Goal: Go to known website: Access a specific website the user already knows

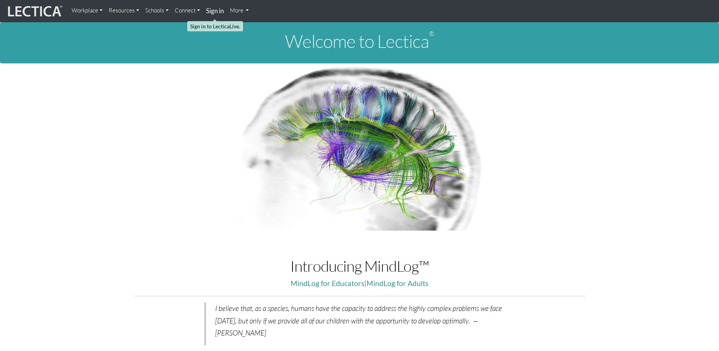
click at [216, 12] on strong "Sign in" at bounding box center [215, 11] width 18 height 8
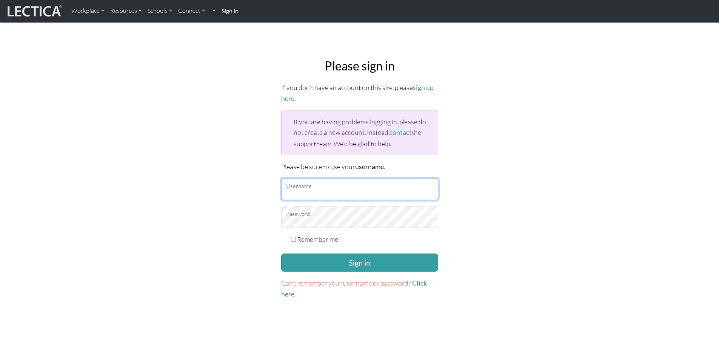
click at [325, 189] on input "Username" at bounding box center [359, 189] width 157 height 22
type input "cassandra.brennand@penske.com"
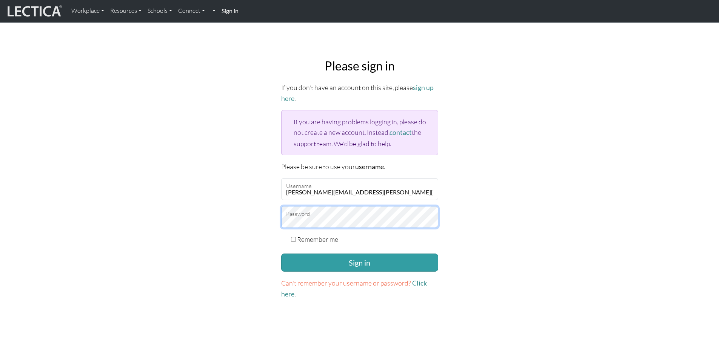
click at [281, 254] on button "Sign in" at bounding box center [359, 263] width 157 height 18
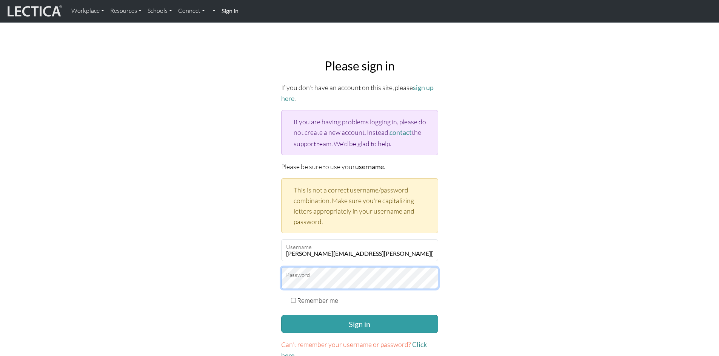
click at [281, 315] on button "Sign in" at bounding box center [359, 324] width 157 height 18
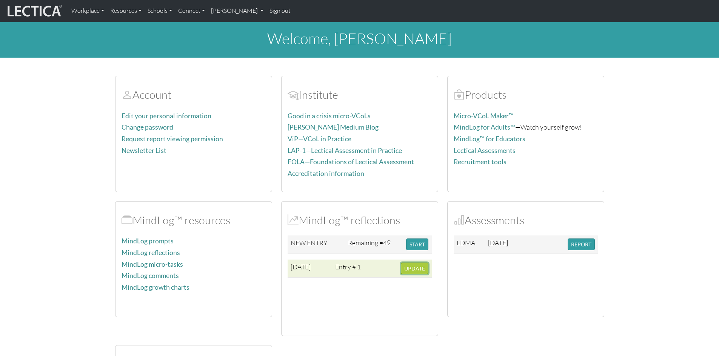
click at [422, 270] on span "UPDATE" at bounding box center [414, 269] width 21 height 6
